Goal: Task Accomplishment & Management: Manage account settings

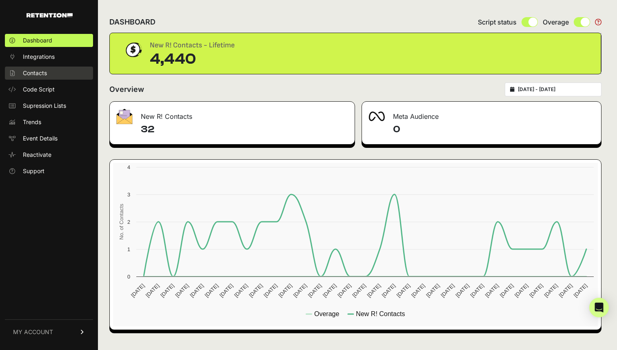
click at [50, 73] on link "Contacts" at bounding box center [49, 73] width 88 height 13
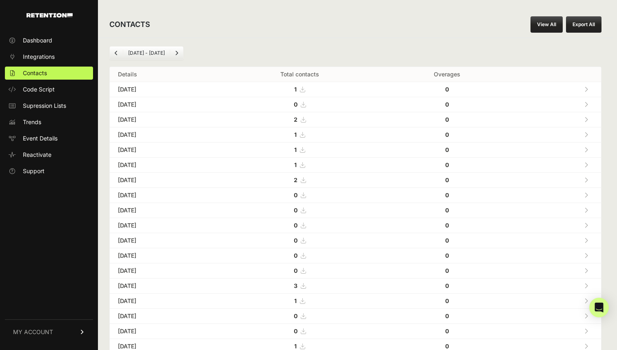
click at [554, 27] on link "View All" at bounding box center [547, 24] width 32 height 16
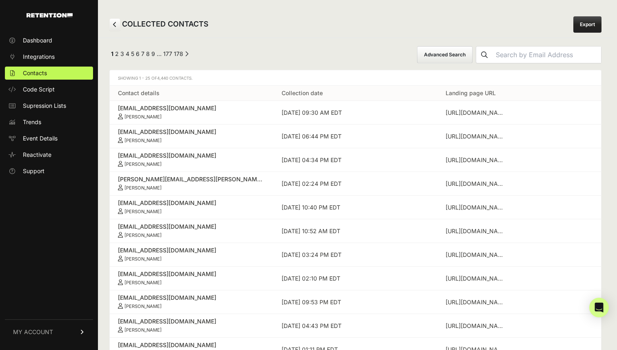
click at [588, 24] on link "Export" at bounding box center [588, 24] width 28 height 16
